Goal: Information Seeking & Learning: Learn about a topic

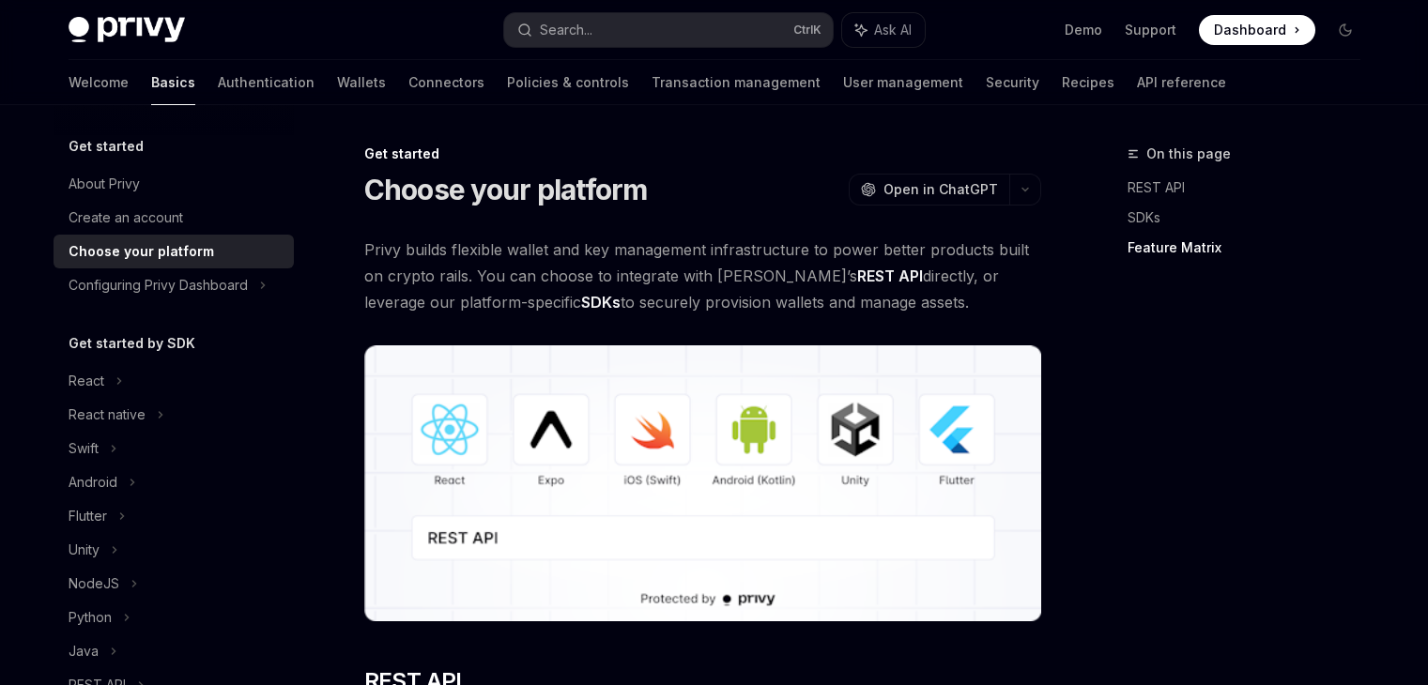
scroll to position [3379, 0]
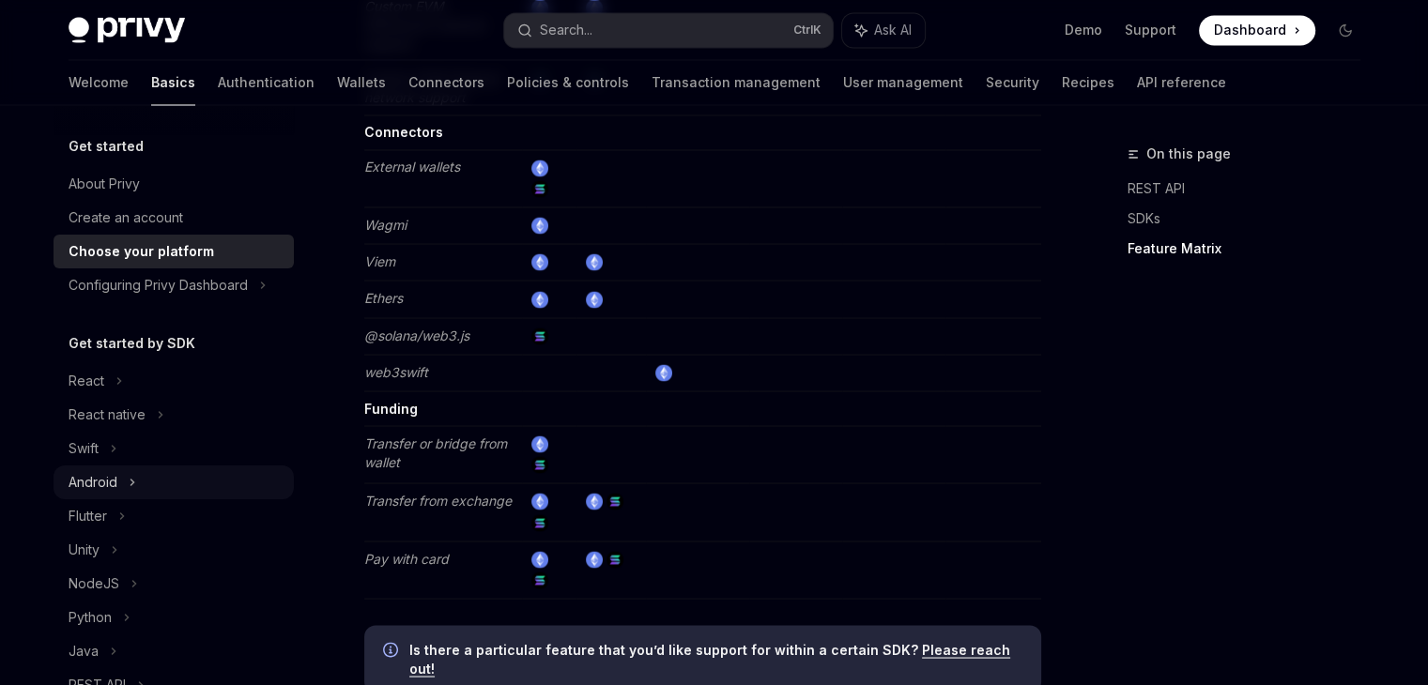
click at [146, 474] on div "Android" at bounding box center [174, 483] width 240 height 34
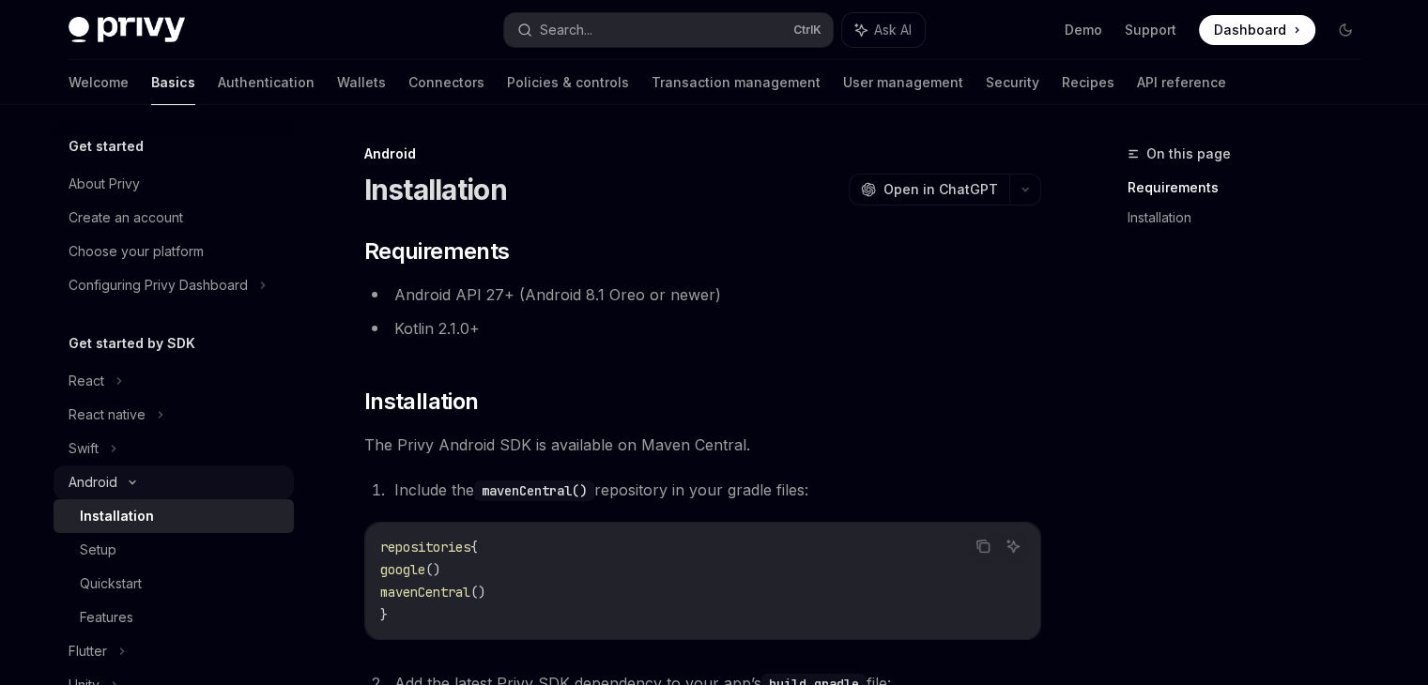
click at [146, 474] on div "Android" at bounding box center [174, 483] width 240 height 34
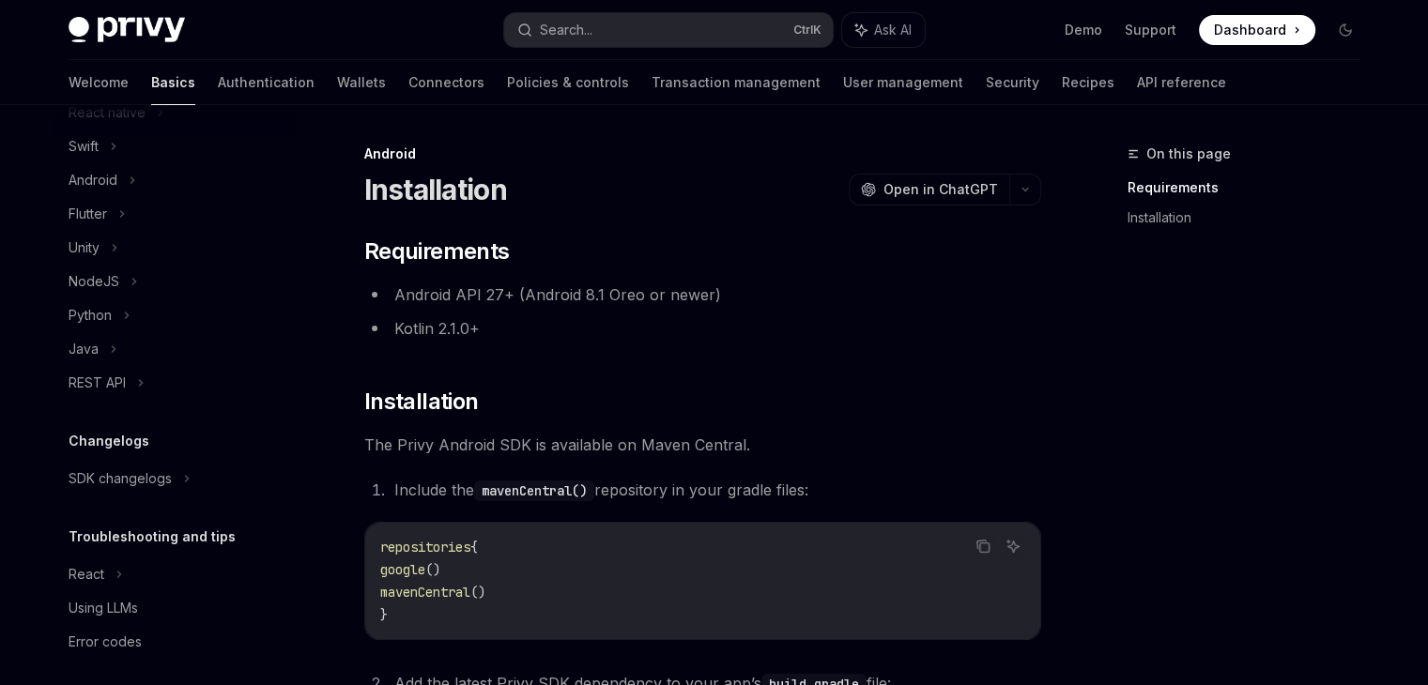
scroll to position [313, 0]
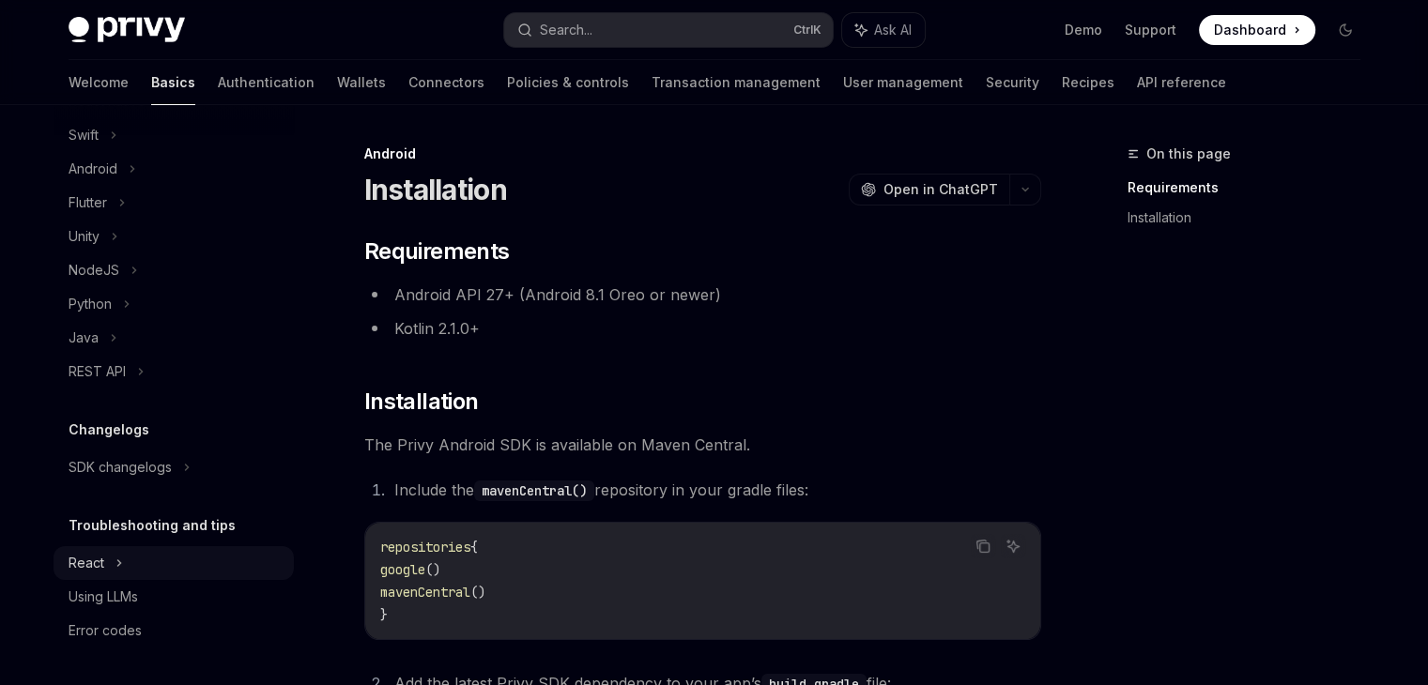
click at [214, 84] on div "React" at bounding box center [174, 68] width 240 height 34
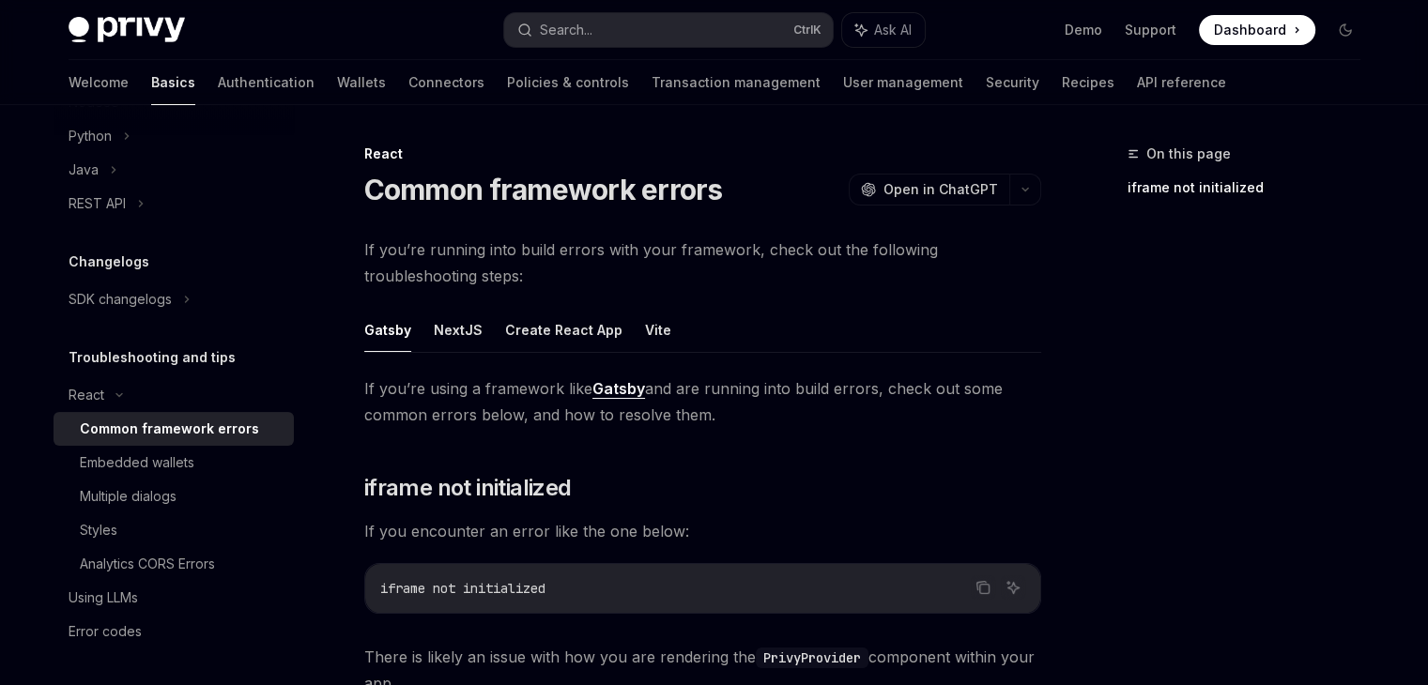
scroll to position [482, 0]
click at [194, 462] on div "Embedded wallets" at bounding box center [181, 462] width 203 height 23
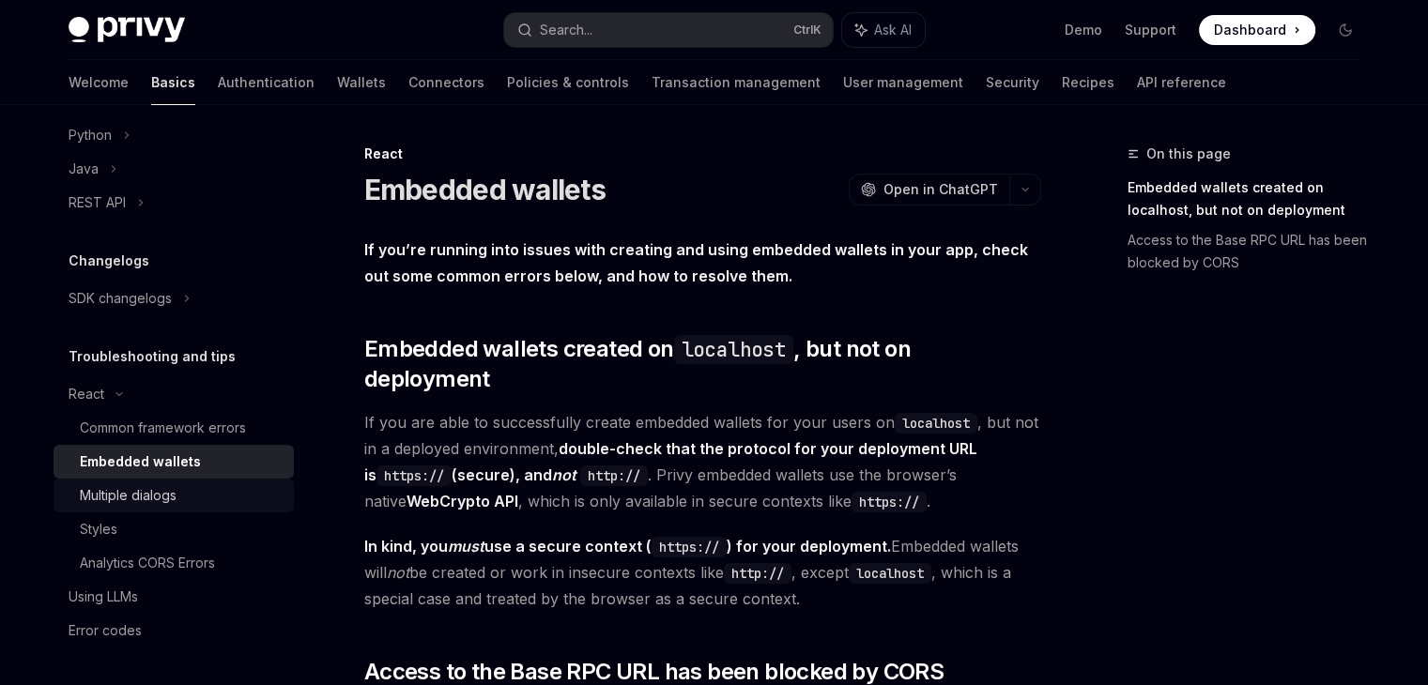
click at [218, 482] on link "Multiple dialogs" at bounding box center [174, 496] width 240 height 34
type textarea "*"
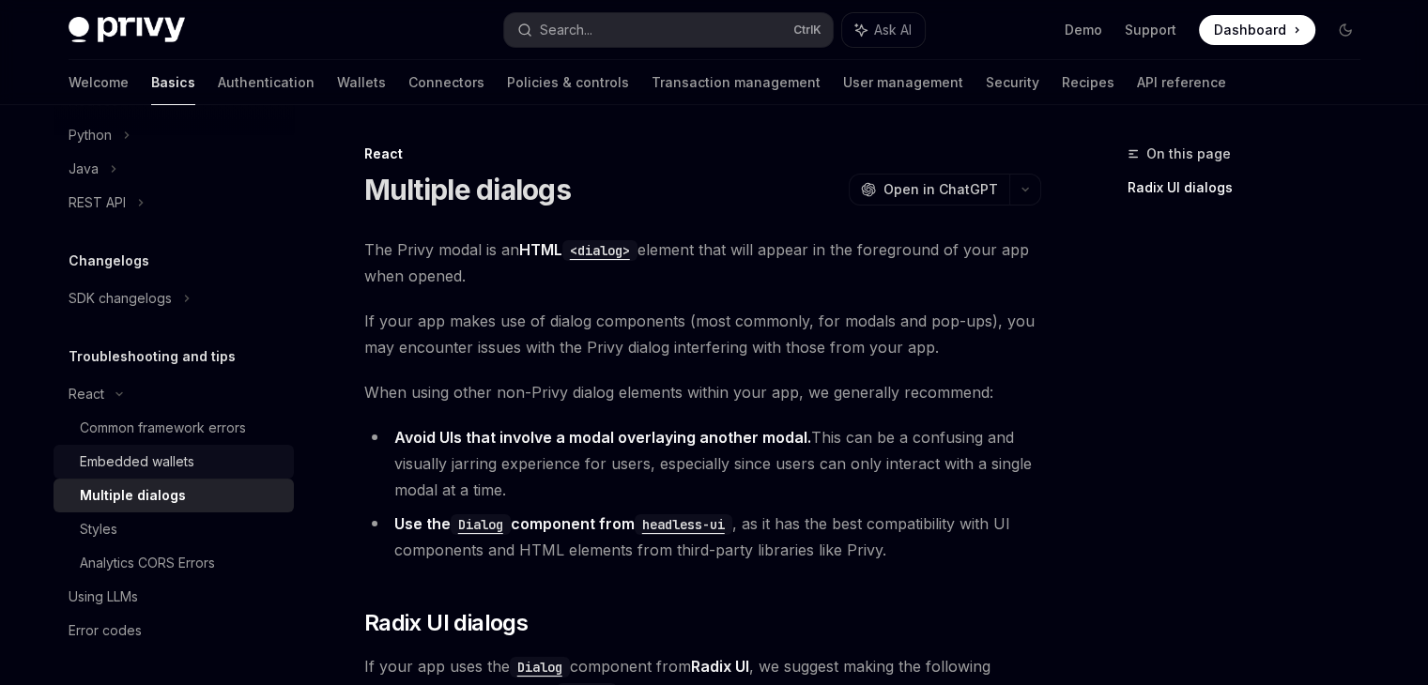
click at [229, 467] on div "Embedded wallets" at bounding box center [181, 462] width 203 height 23
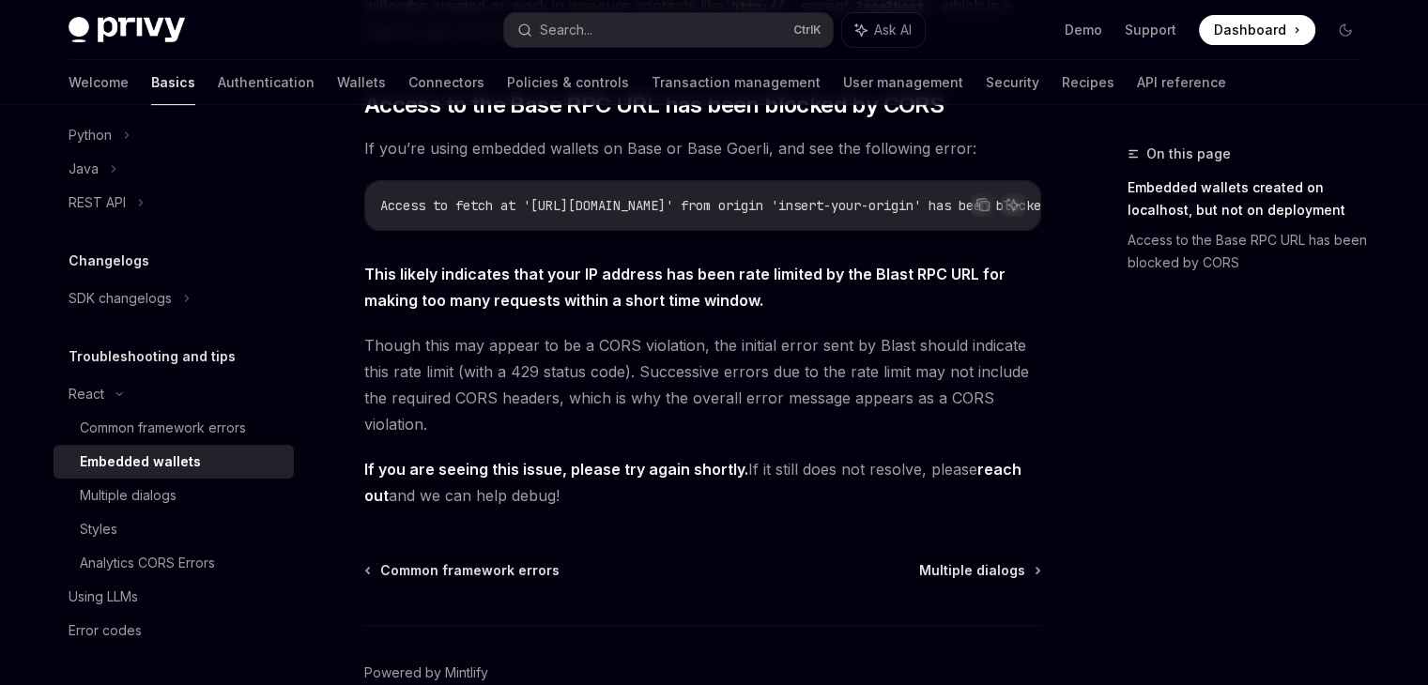
scroll to position [646, 0]
